Goal: Navigation & Orientation: Find specific page/section

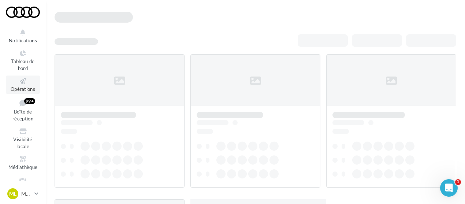
click at [22, 90] on span "Opérations" at bounding box center [23, 89] width 25 height 6
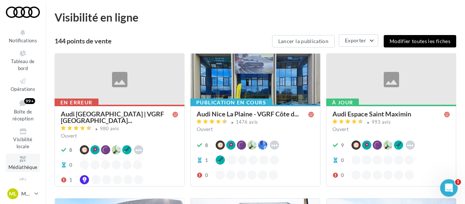
click at [24, 162] on icon at bounding box center [23, 159] width 30 height 8
click at [24, 168] on span "Médiathèque" at bounding box center [22, 168] width 29 height 6
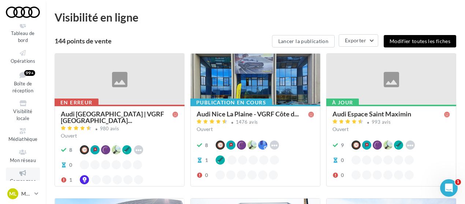
scroll to position [29, 0]
click at [26, 195] on p "Marine LE BON" at bounding box center [26, 194] width 10 height 7
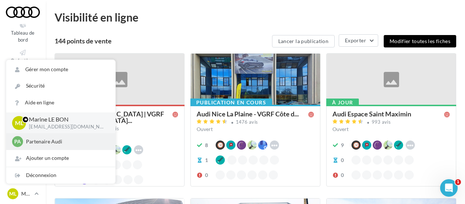
click at [41, 144] on p "Partenaire Audi" at bounding box center [66, 141] width 80 height 7
